Goal: Navigation & Orientation: Find specific page/section

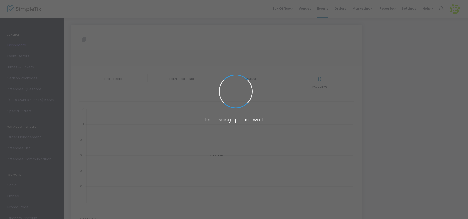
type input "[URL][DOMAIN_NAME]"
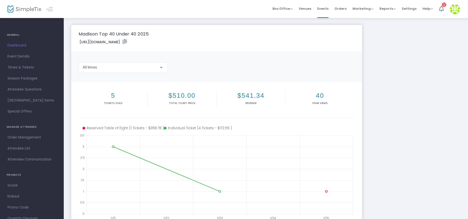
click at [22, 45] on span "Dashboard" at bounding box center [32, 45] width 49 height 7
click at [27, 9] on img at bounding box center [25, 9] width 34 height 7
